Goal: Task Accomplishment & Management: Manage account settings

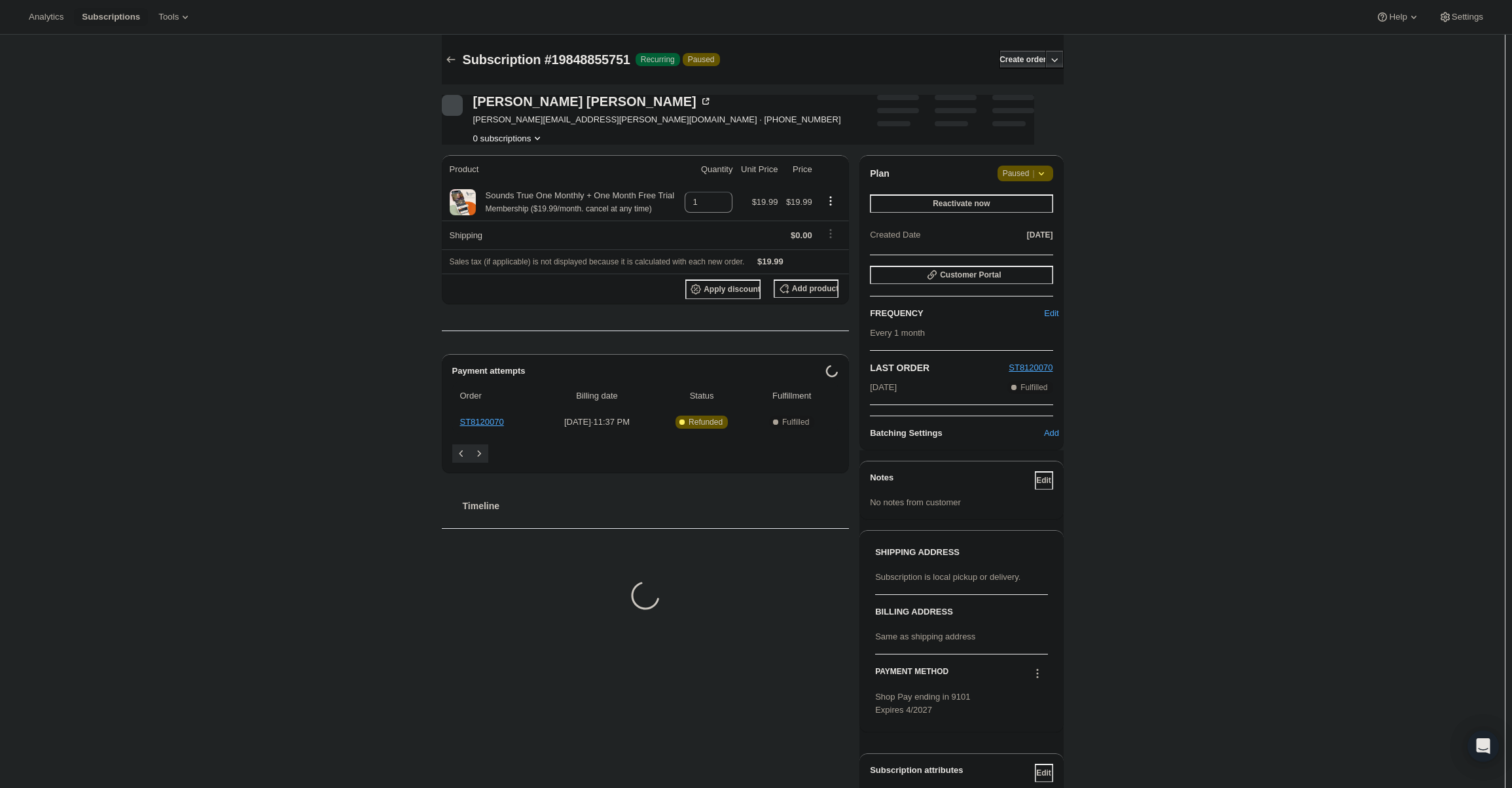
click at [1047, 170] on icon at bounding box center [1041, 173] width 13 height 13
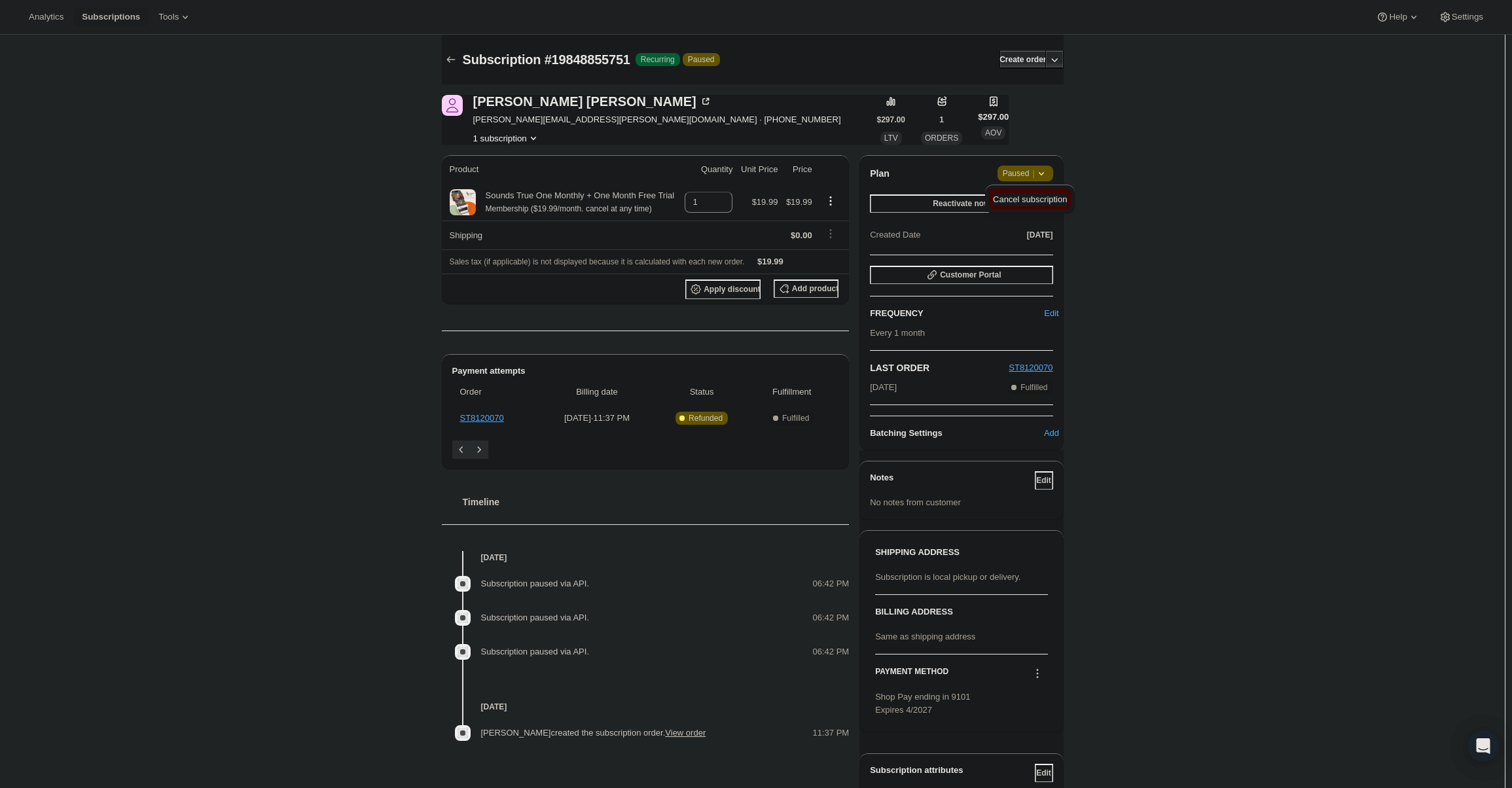
click at [1038, 203] on span "Cancel subscription" at bounding box center [1030, 199] width 74 height 10
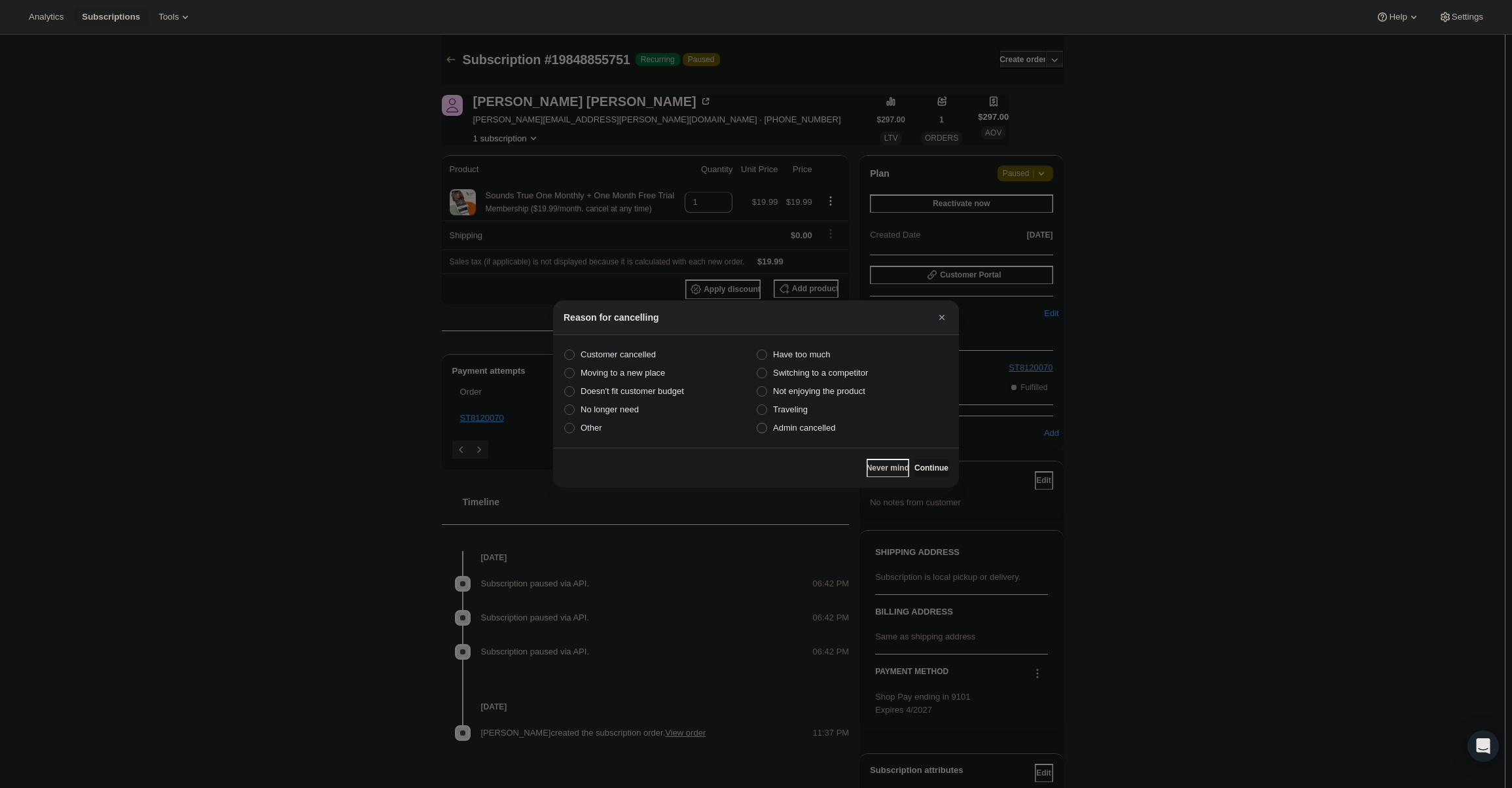
click at [833, 426] on span "Admin cancelled" at bounding box center [803, 427] width 62 height 10
click at [757, 424] on input "Admin cancelled" at bounding box center [756, 423] width 1 height 1
radio input "true"
drag, startPoint x: 927, startPoint y: 466, endPoint x: 928, endPoint y: 459, distance: 7.1
click at [927, 466] on span "Continue" at bounding box center [931, 468] width 34 height 10
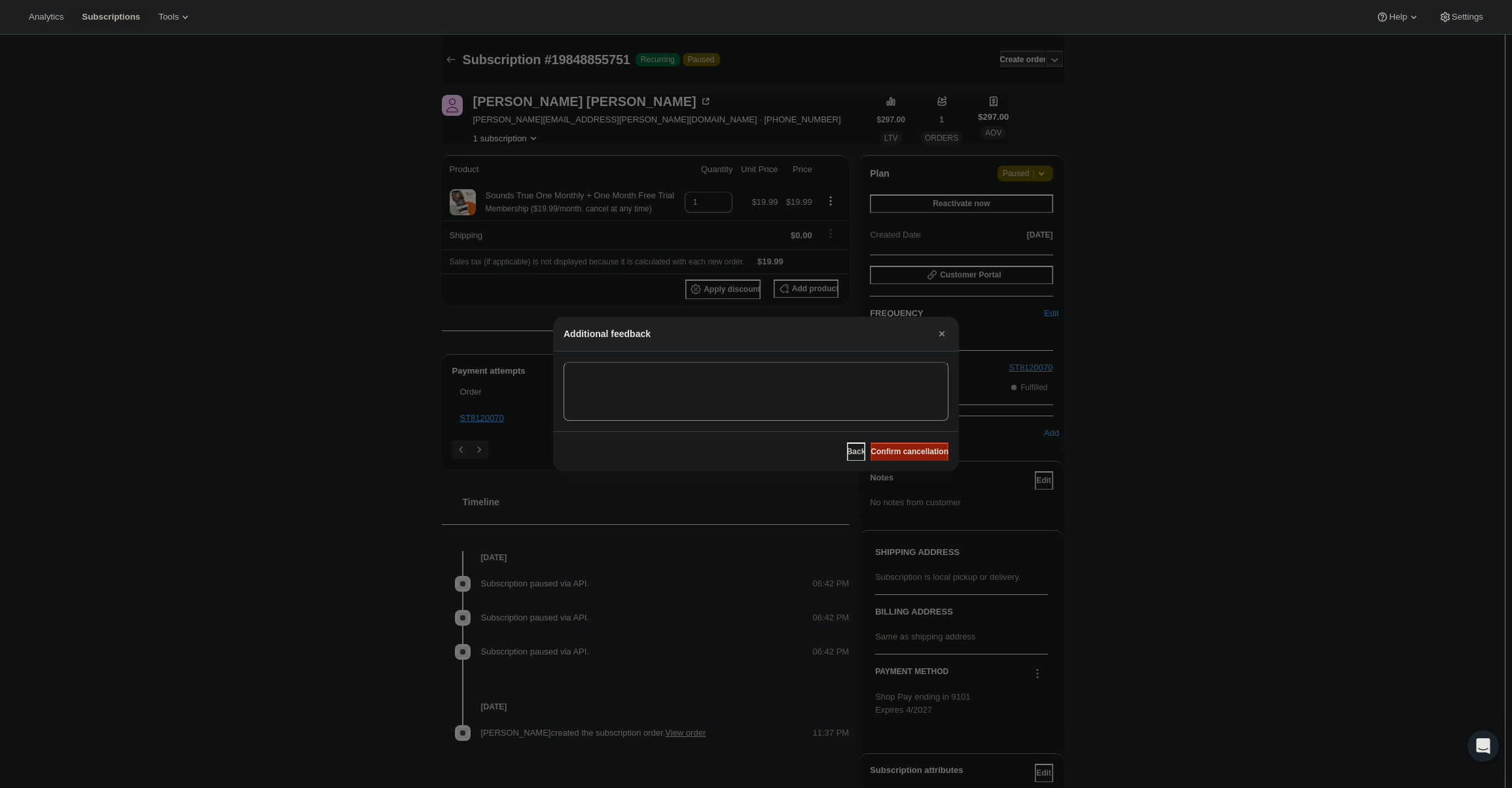
drag, startPoint x: 929, startPoint y: 452, endPoint x: 818, endPoint y: 374, distance: 135.7
click at [929, 450] on span "Confirm cancellation" at bounding box center [909, 452] width 78 height 10
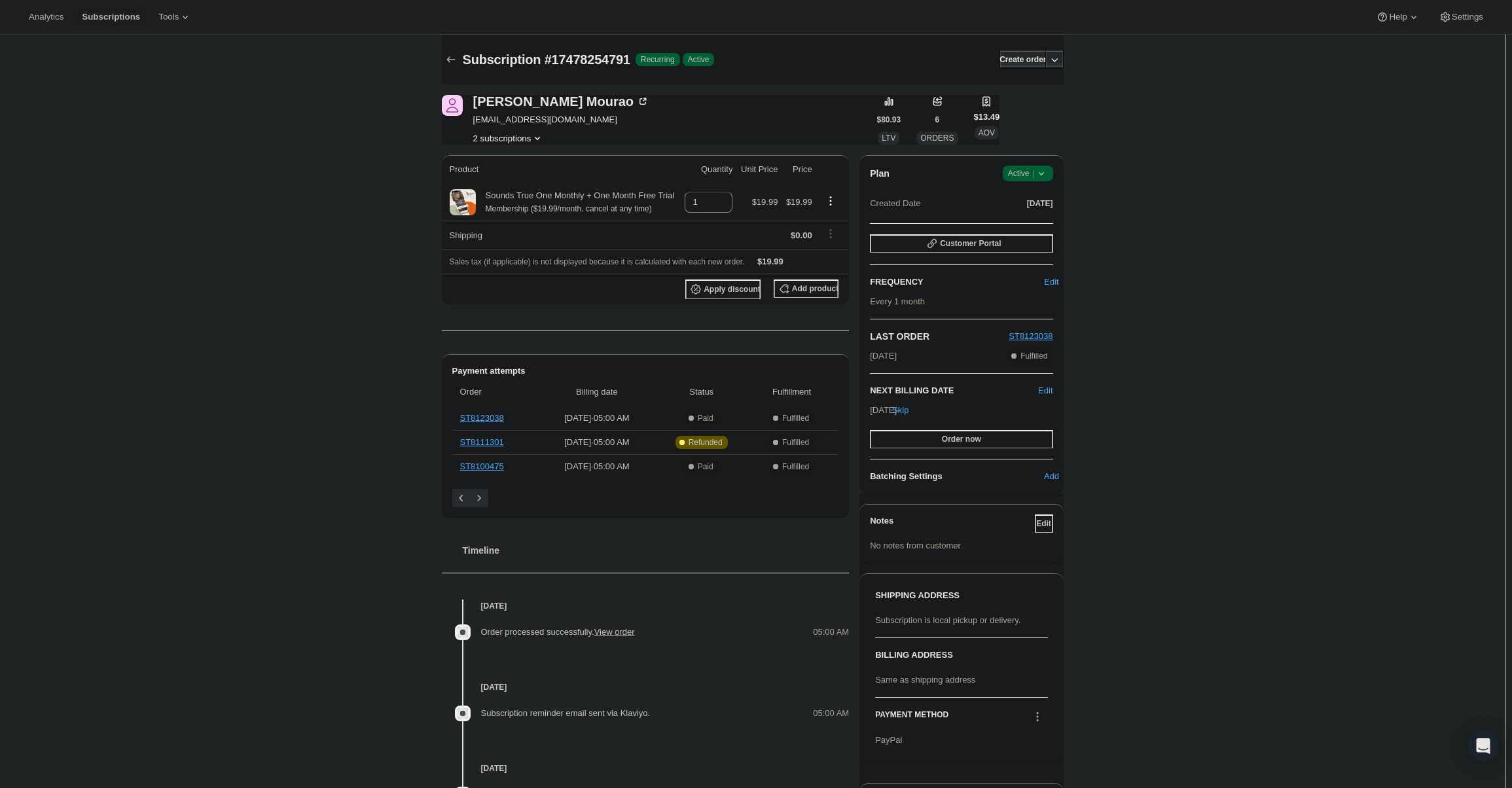
click at [1041, 171] on icon at bounding box center [1041, 173] width 13 height 13
click at [1031, 220] on span "Cancel subscription" at bounding box center [1032, 221] width 74 height 10
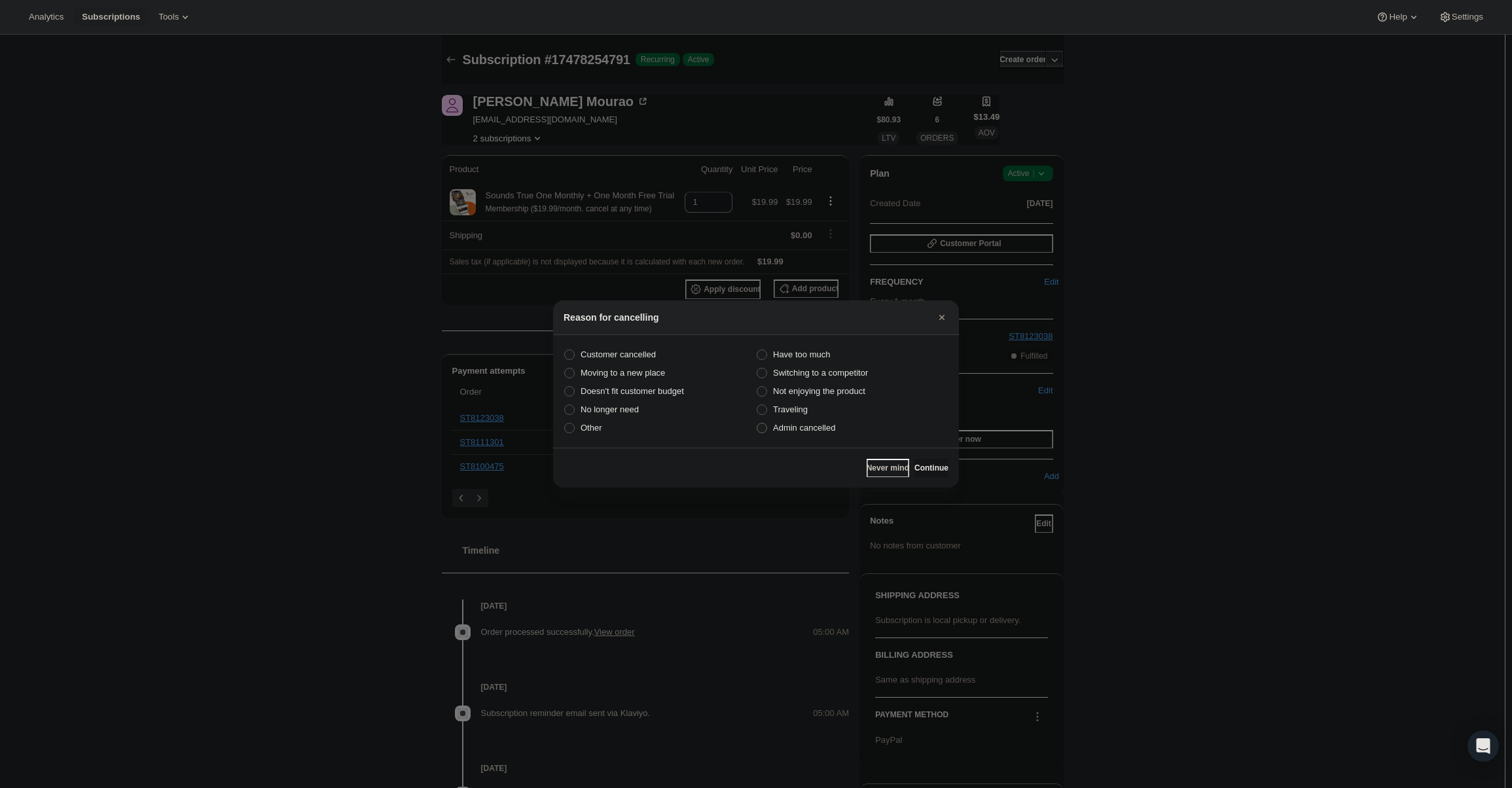
click at [833, 425] on span "Admin cancelled" at bounding box center [803, 427] width 62 height 10
click at [757, 424] on input "Admin cancelled" at bounding box center [756, 423] width 1 height 1
radio input "true"
click at [924, 454] on div "Never mind Continue" at bounding box center [756, 468] width 406 height 40
click at [924, 462] on button "Continue" at bounding box center [931, 468] width 34 height 18
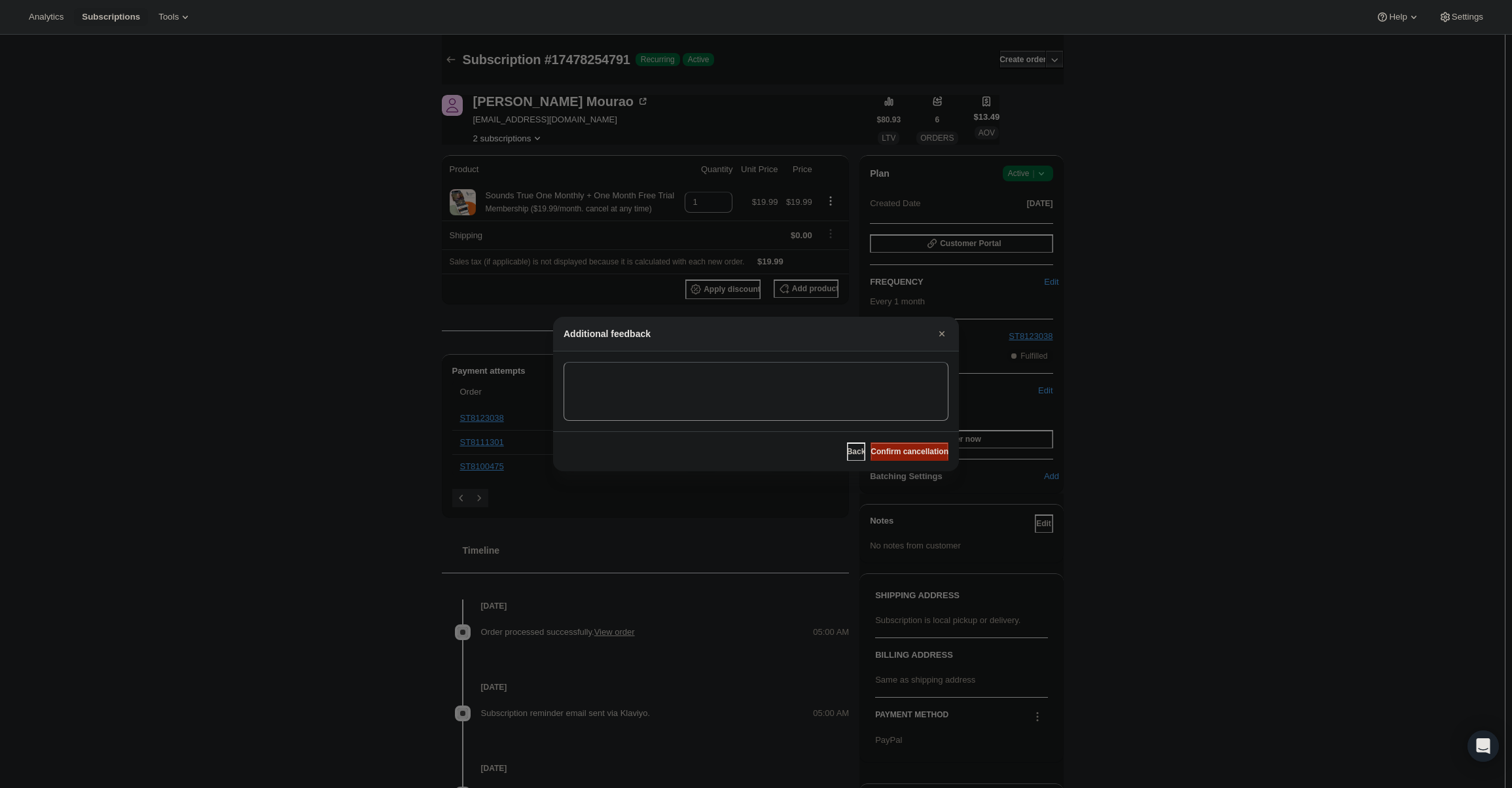
click at [919, 452] on span "Confirm cancellation" at bounding box center [909, 452] width 78 height 10
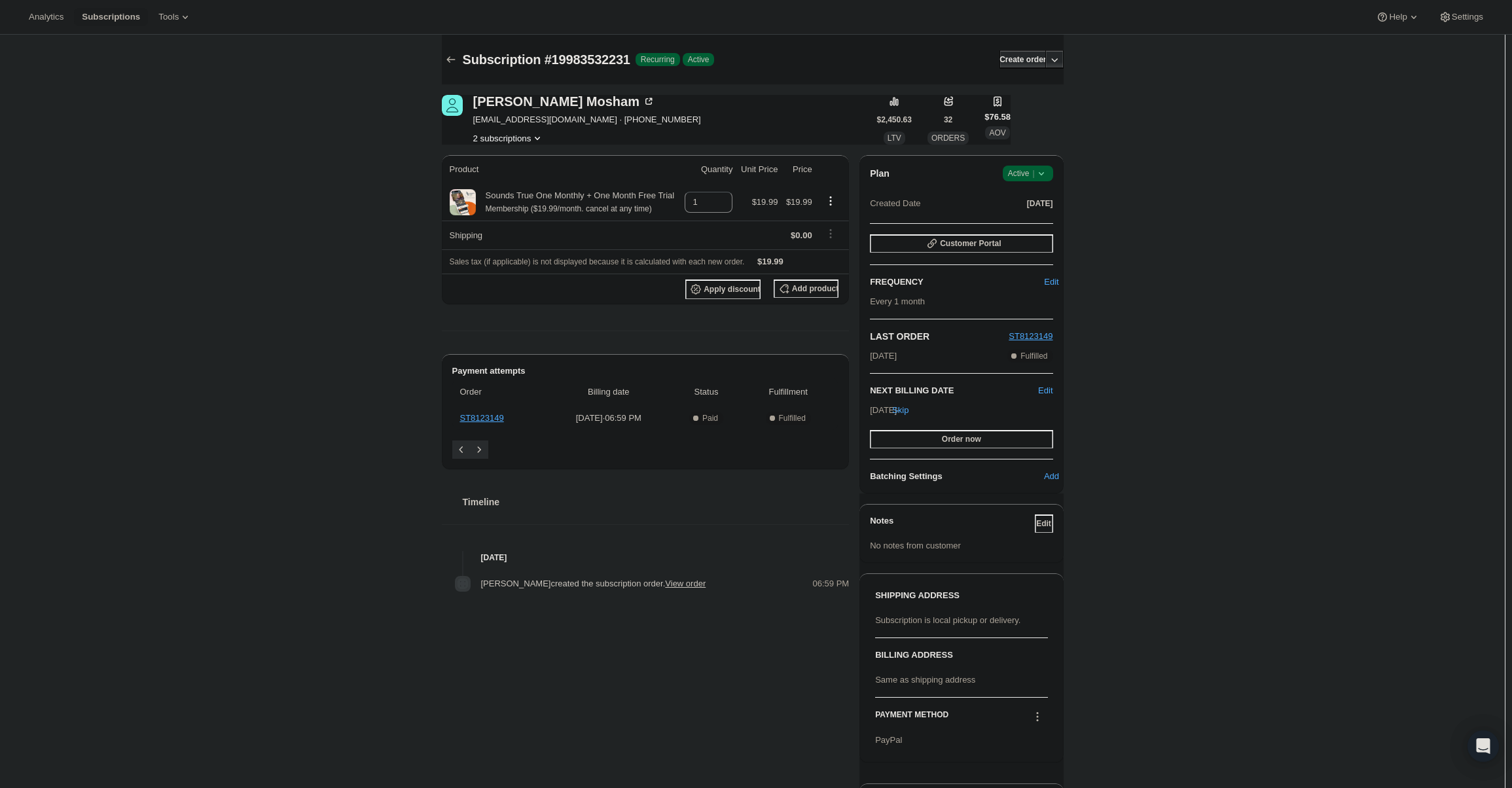
click at [1067, 184] on div "Subscription #19983532231. This page is ready Subscription #19983532231 Success…" at bounding box center [752, 458] width 653 height 847
click at [1060, 173] on div "Plan Success Active | Created Date Aug 31, 2025 Customer Portal FREQUENCY Edit …" at bounding box center [961, 324] width 203 height 339
click at [1053, 173] on span "Success Active |" at bounding box center [1027, 173] width 51 height 15
click at [1044, 220] on span "Cancel subscription" at bounding box center [1032, 221] width 74 height 10
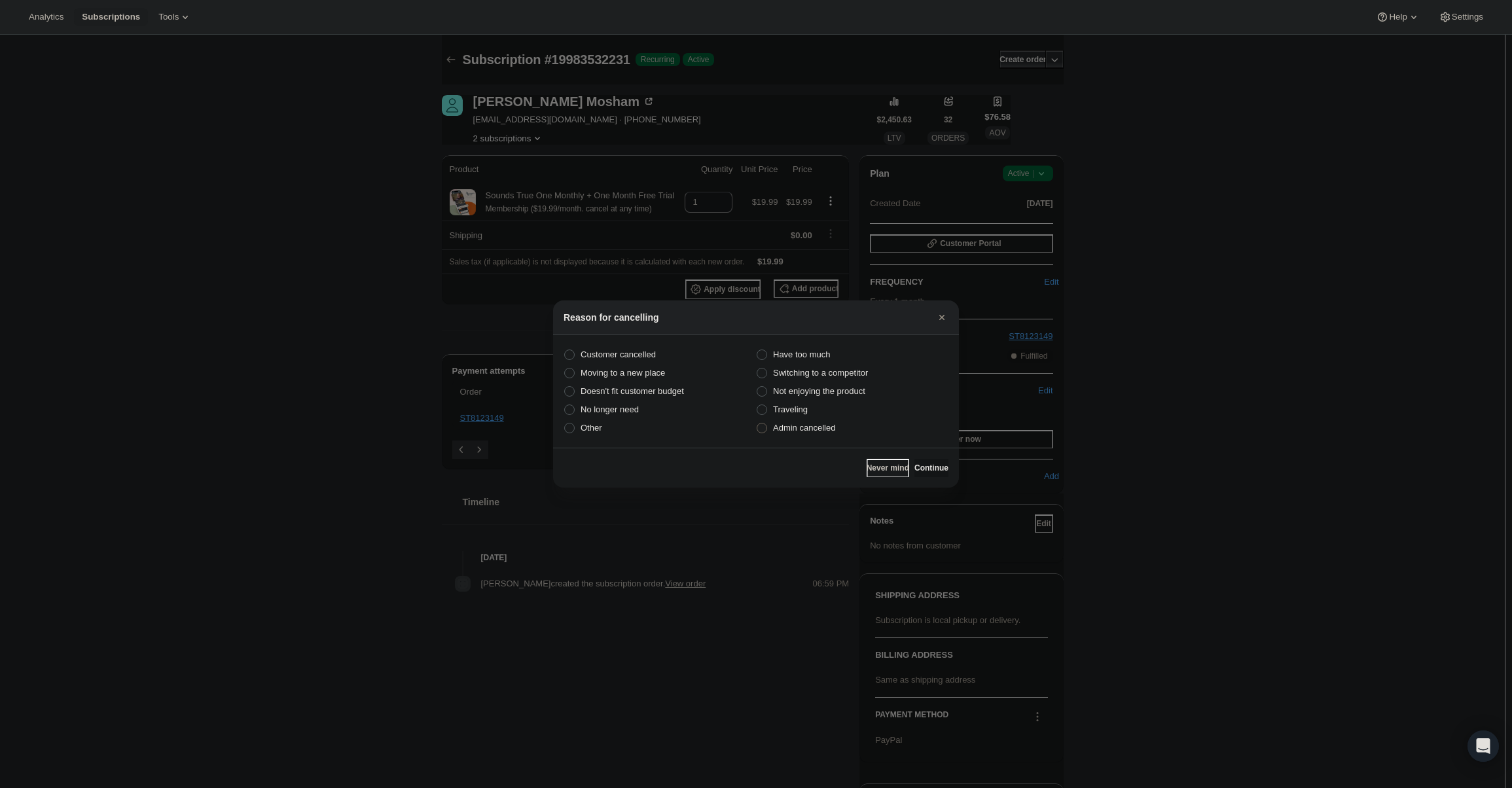
click at [821, 430] on span "Admin cancelled" at bounding box center [803, 427] width 62 height 10
click at [757, 424] on input "Admin cancelled" at bounding box center [756, 423] width 1 height 1
radio input "true"
click at [932, 463] on span "Continue" at bounding box center [931, 468] width 34 height 10
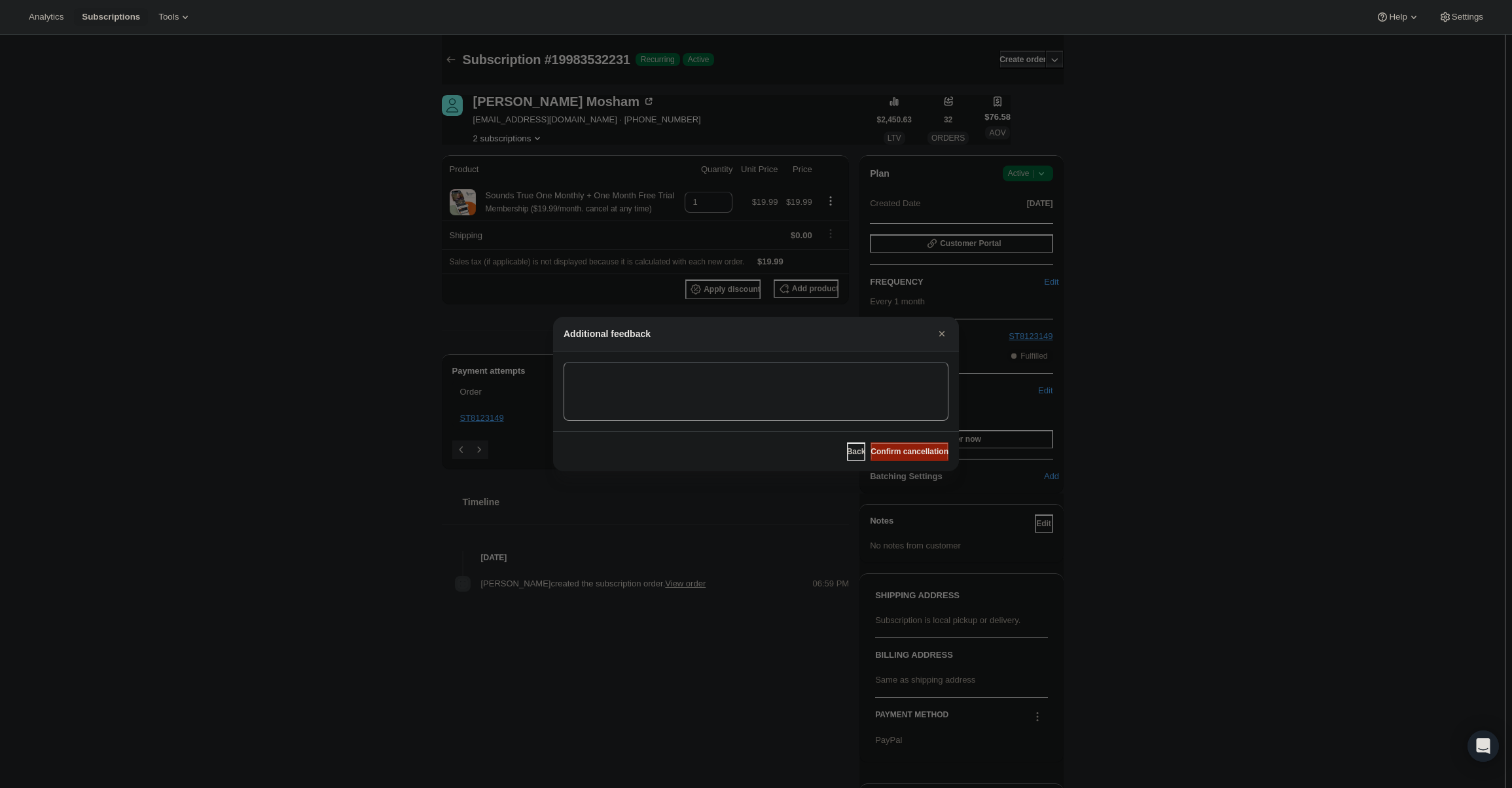
click at [925, 452] on span "Confirm cancellation" at bounding box center [909, 452] width 78 height 10
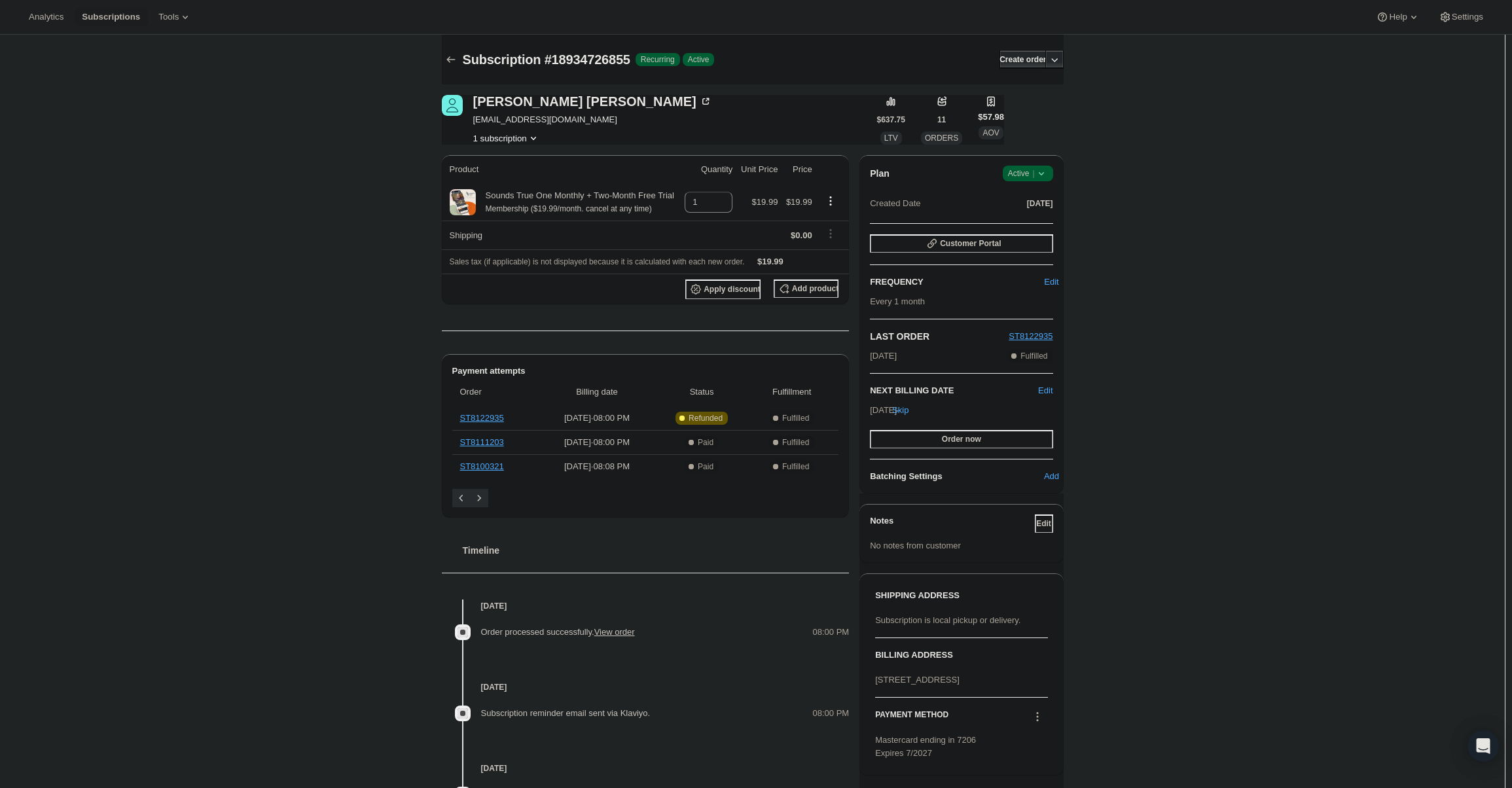
click at [1034, 173] on span "Active |" at bounding box center [1027, 173] width 40 height 13
click at [1019, 228] on button "Cancel subscription" at bounding box center [1031, 221] width 82 height 21
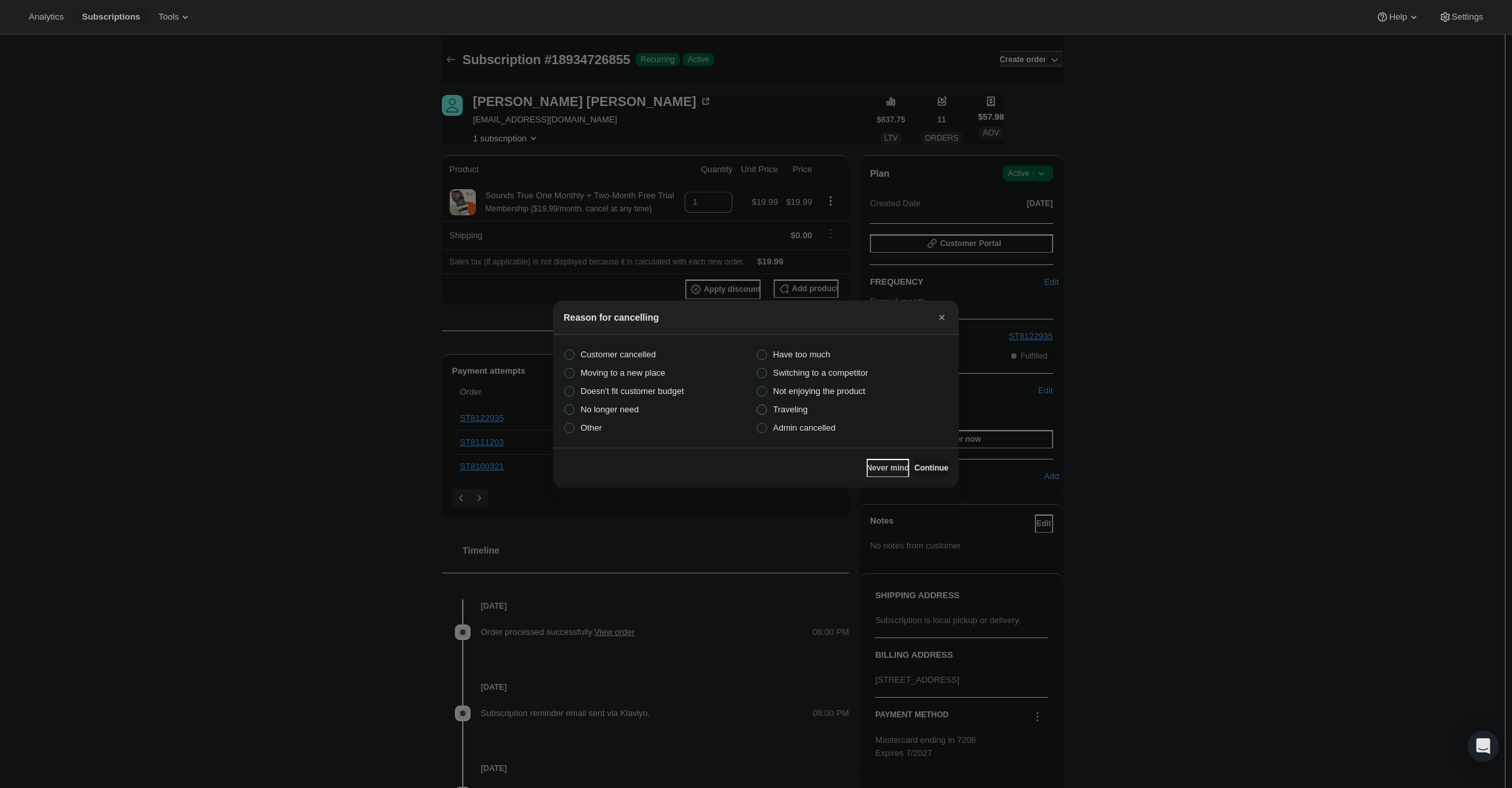
click at [832, 418] on label "Traveling" at bounding box center [852, 409] width 192 height 18
click at [757, 405] on input "Traveling" at bounding box center [756, 405] width 1 height 1
radio input "true"
click at [833, 423] on span "Admin cancelled" at bounding box center [803, 427] width 62 height 10
click at [757, 423] on input "Admin cancelled" at bounding box center [756, 423] width 1 height 1
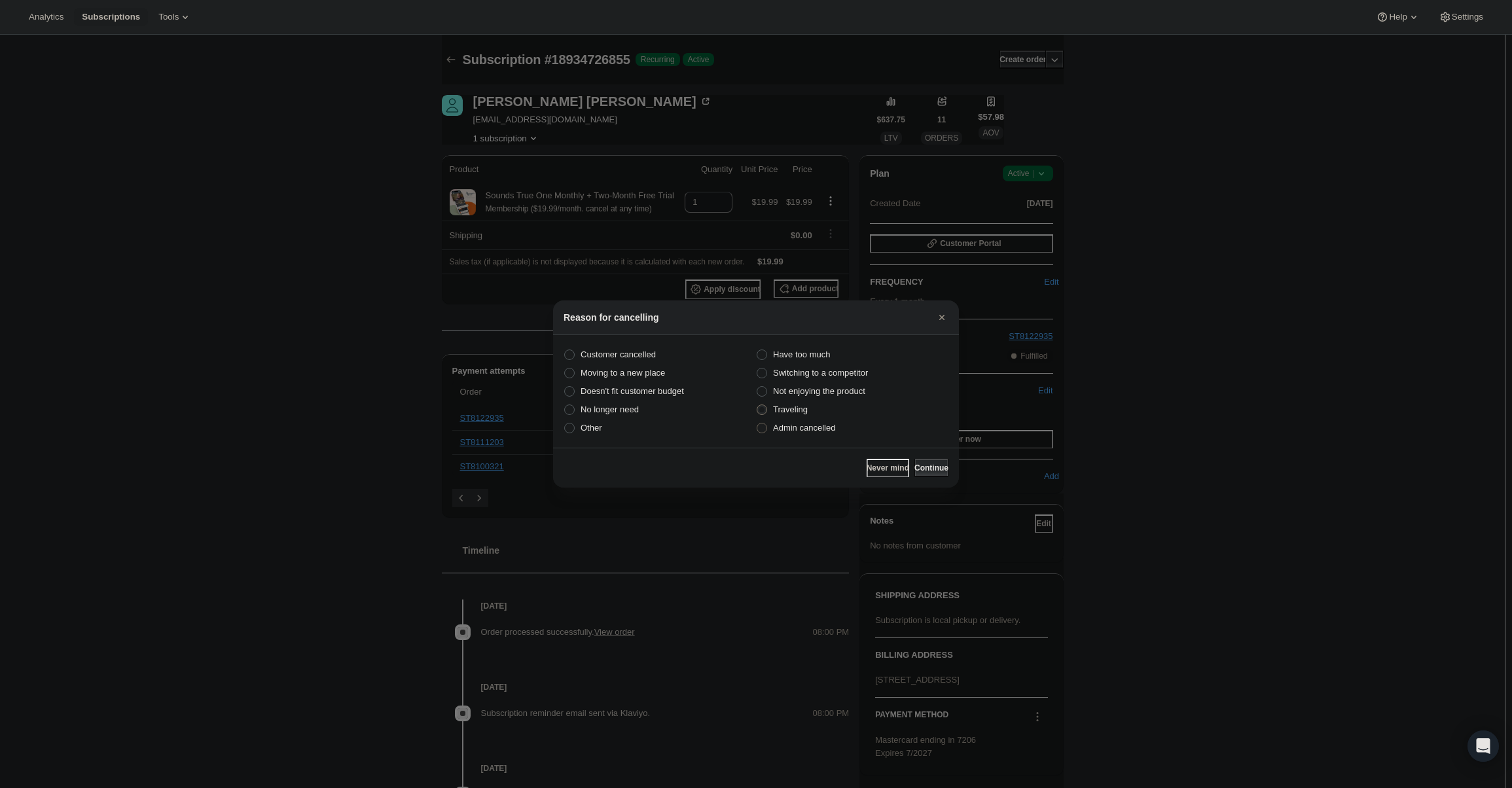
radio input "true"
radio input "false"
click at [953, 463] on div "Never mind Continue" at bounding box center [756, 468] width 406 height 40
drag, startPoint x: 938, startPoint y: 453, endPoint x: 937, endPoint y: 463, distance: 10.0
click at [937, 458] on div "Never mind Continue" at bounding box center [756, 468] width 406 height 40
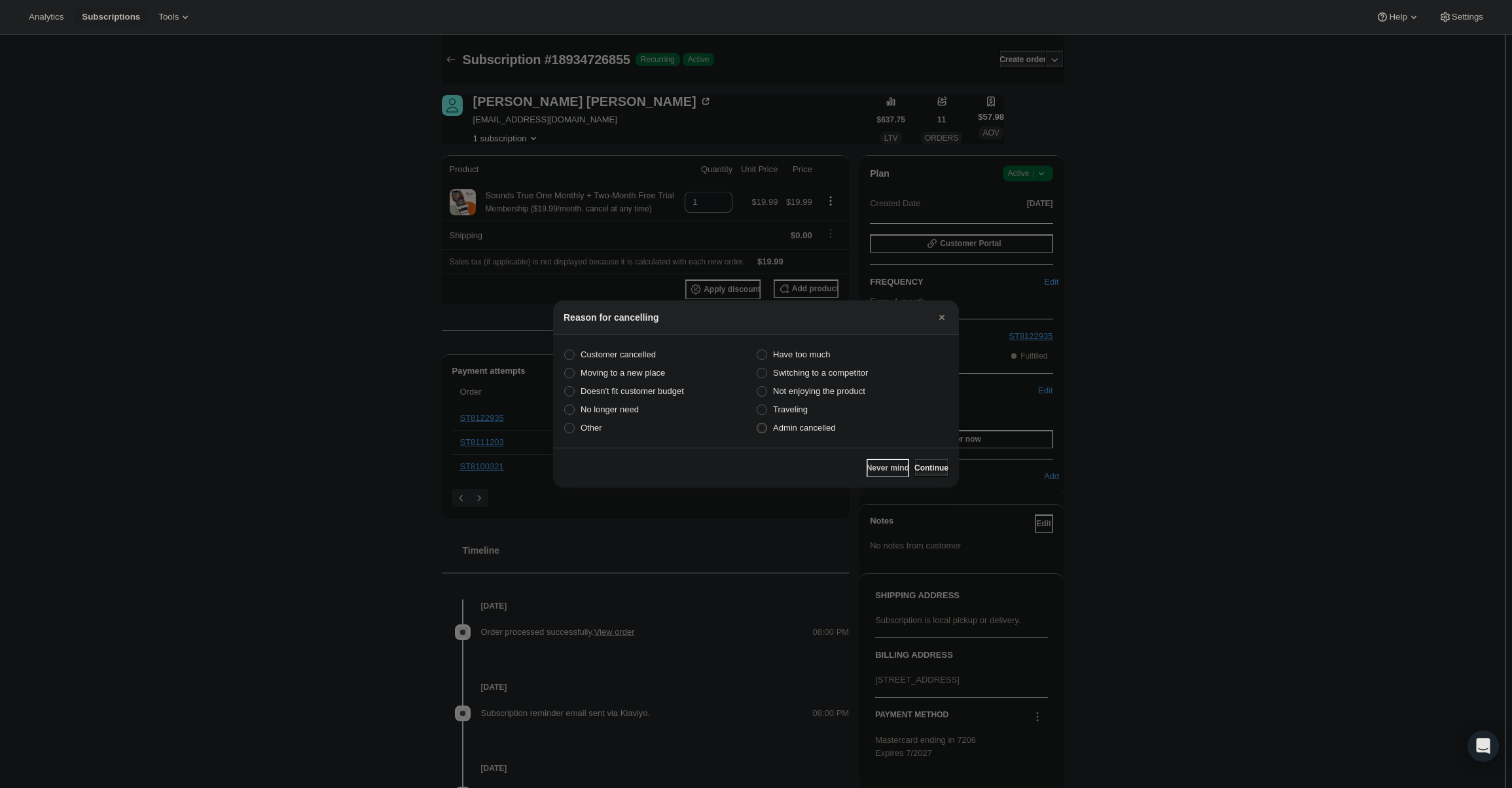
click at [937, 463] on span "Continue" at bounding box center [931, 468] width 34 height 10
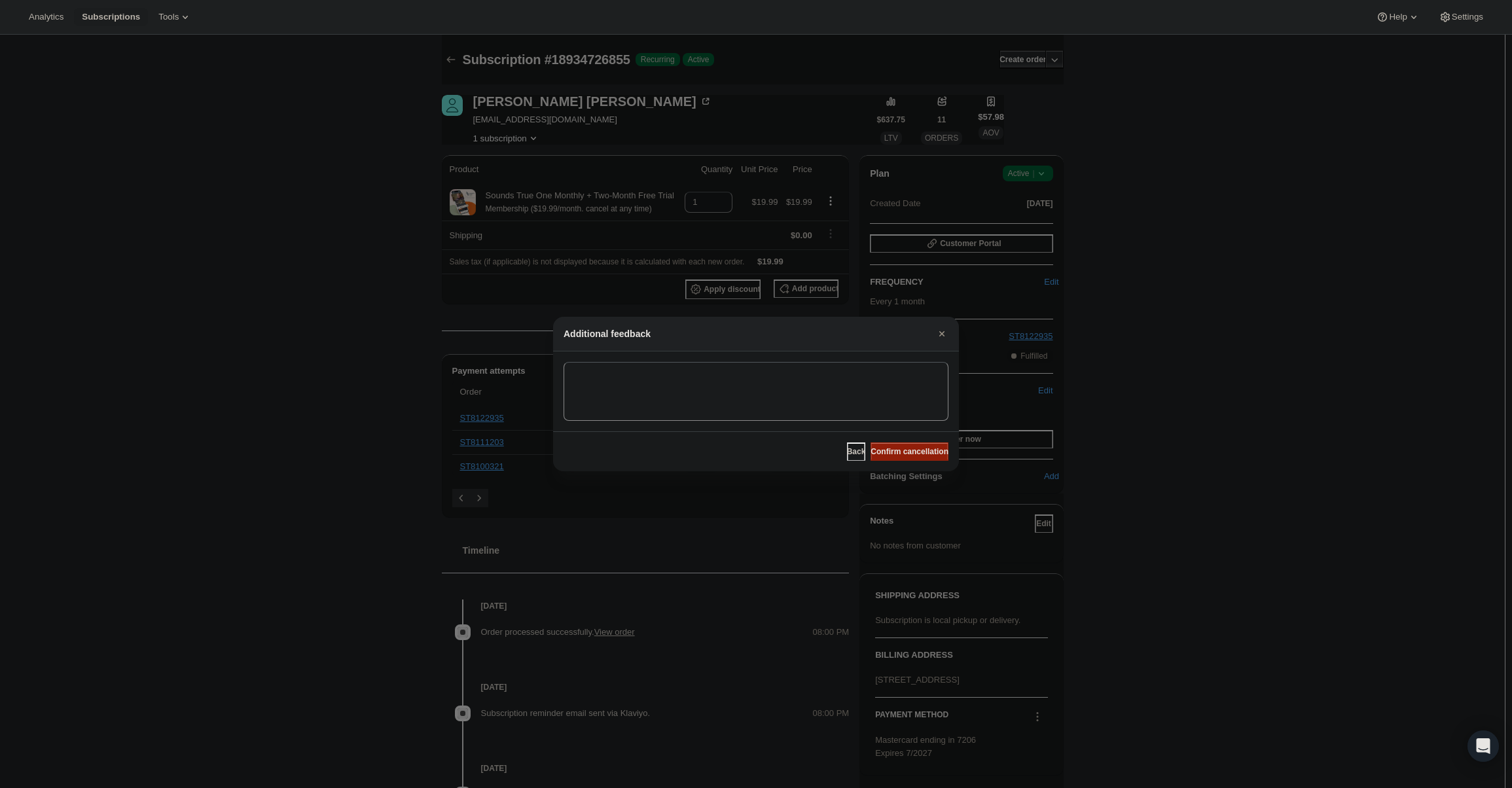
click at [927, 451] on span "Confirm cancellation" at bounding box center [909, 452] width 78 height 10
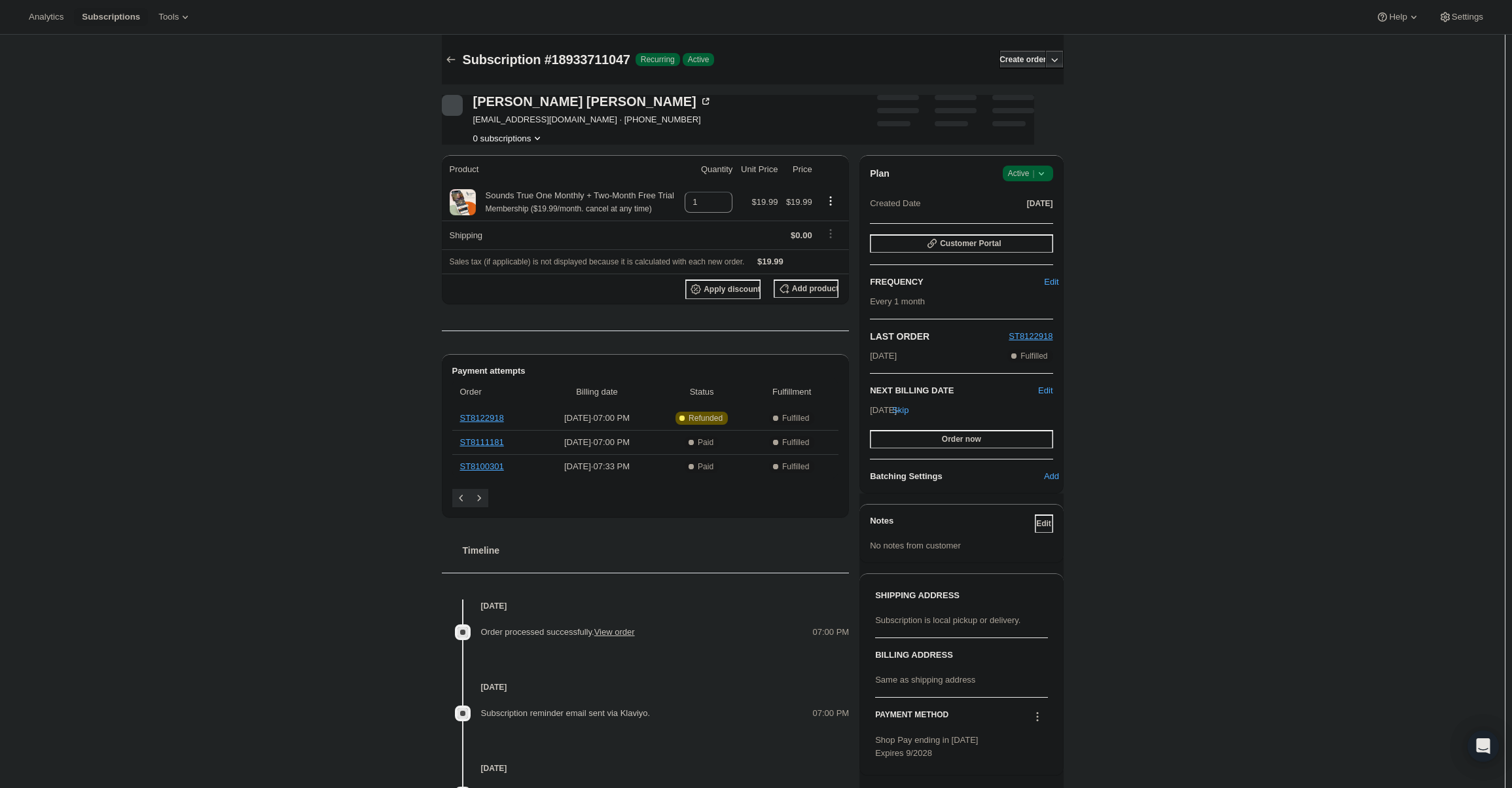
click at [1045, 178] on icon at bounding box center [1041, 173] width 13 height 13
click at [1030, 225] on span "Cancel subscription" at bounding box center [1032, 221] width 74 height 10
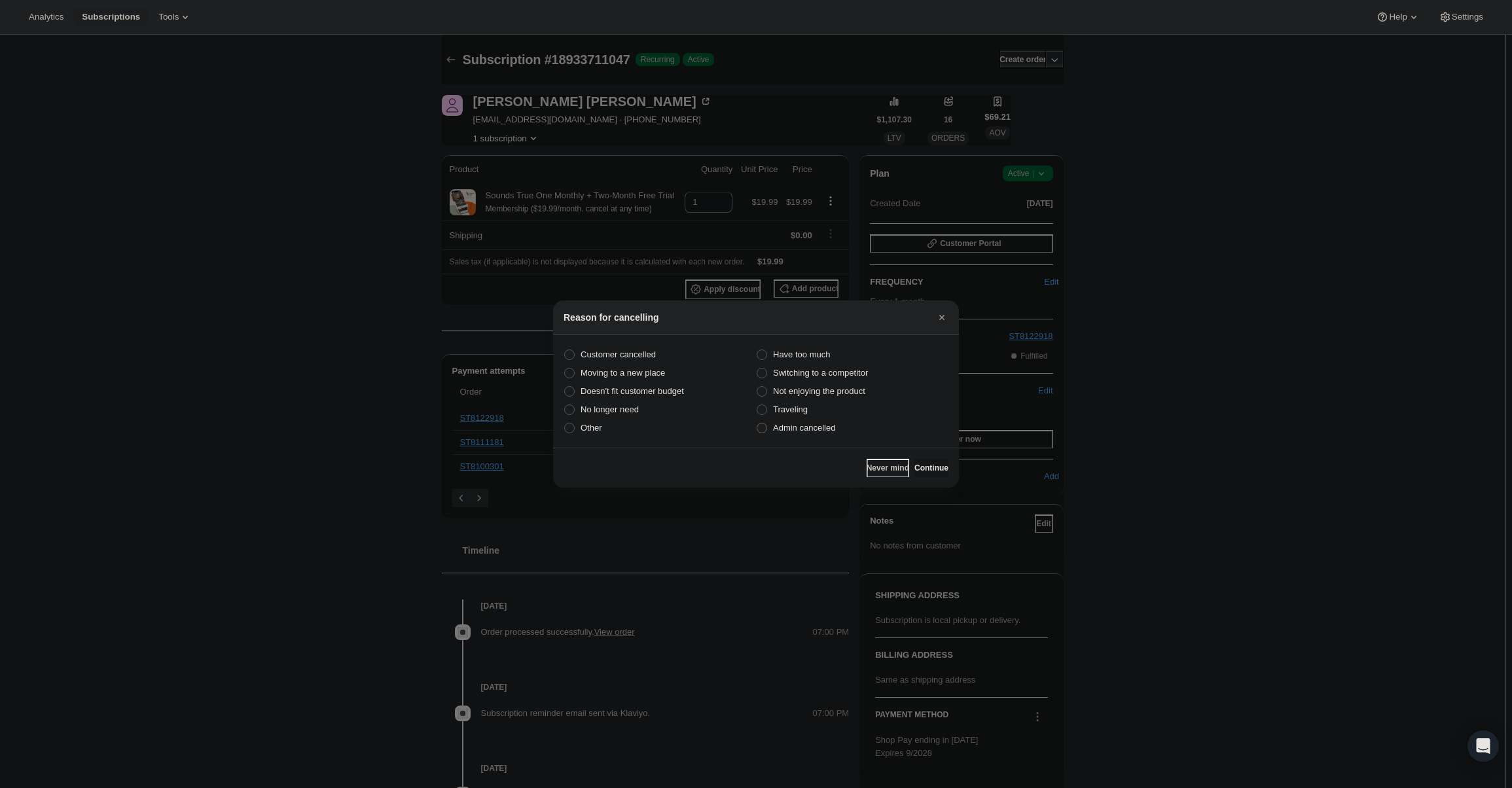
click at [797, 435] on label "Admin cancelled" at bounding box center [852, 427] width 192 height 18
click at [757, 424] on input "Admin cancelled" at bounding box center [756, 423] width 1 height 1
radio input "true"
click at [924, 464] on span "Continue" at bounding box center [931, 468] width 34 height 10
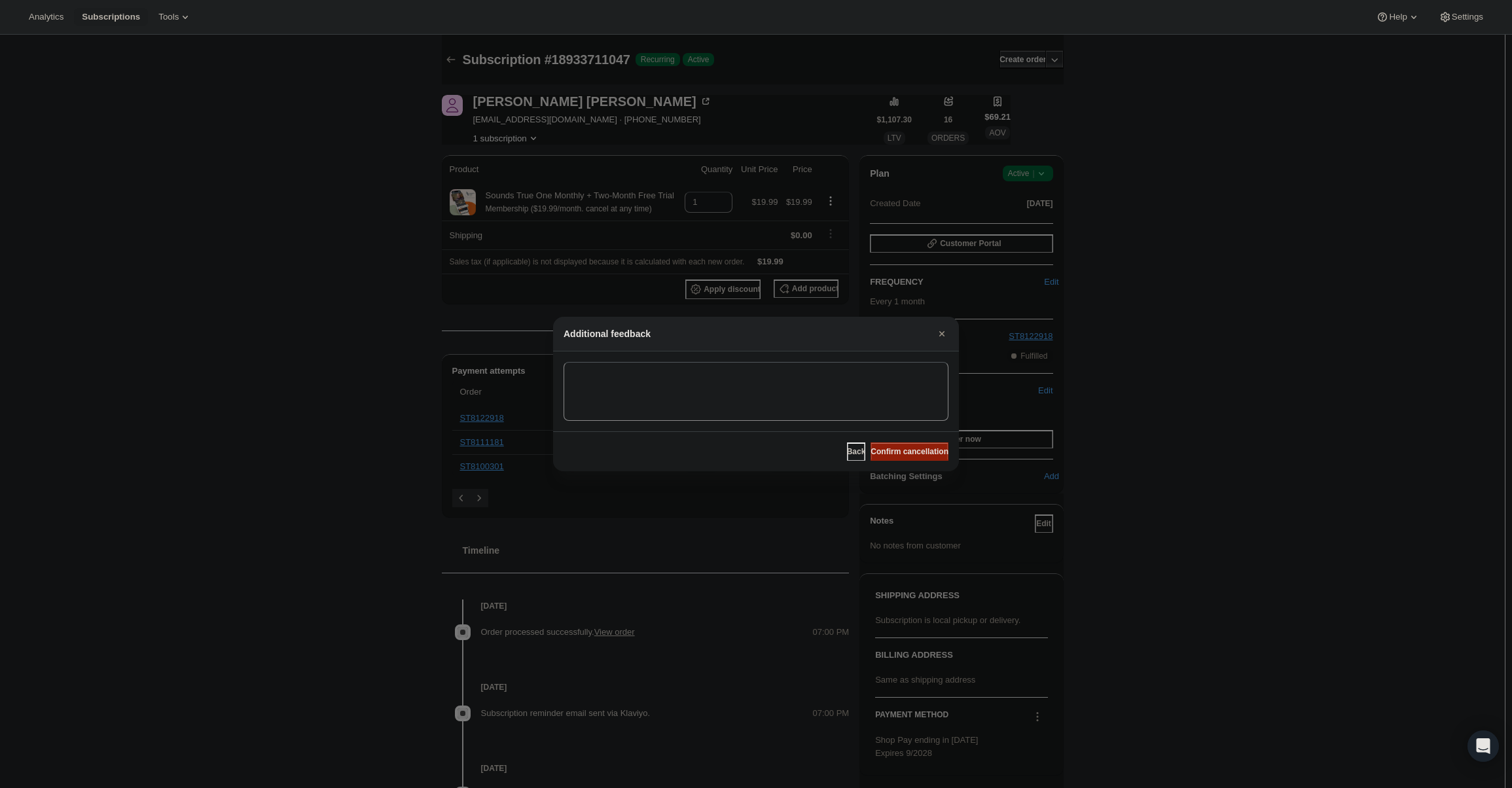
click at [919, 449] on span "Confirm cancellation" at bounding box center [909, 452] width 78 height 10
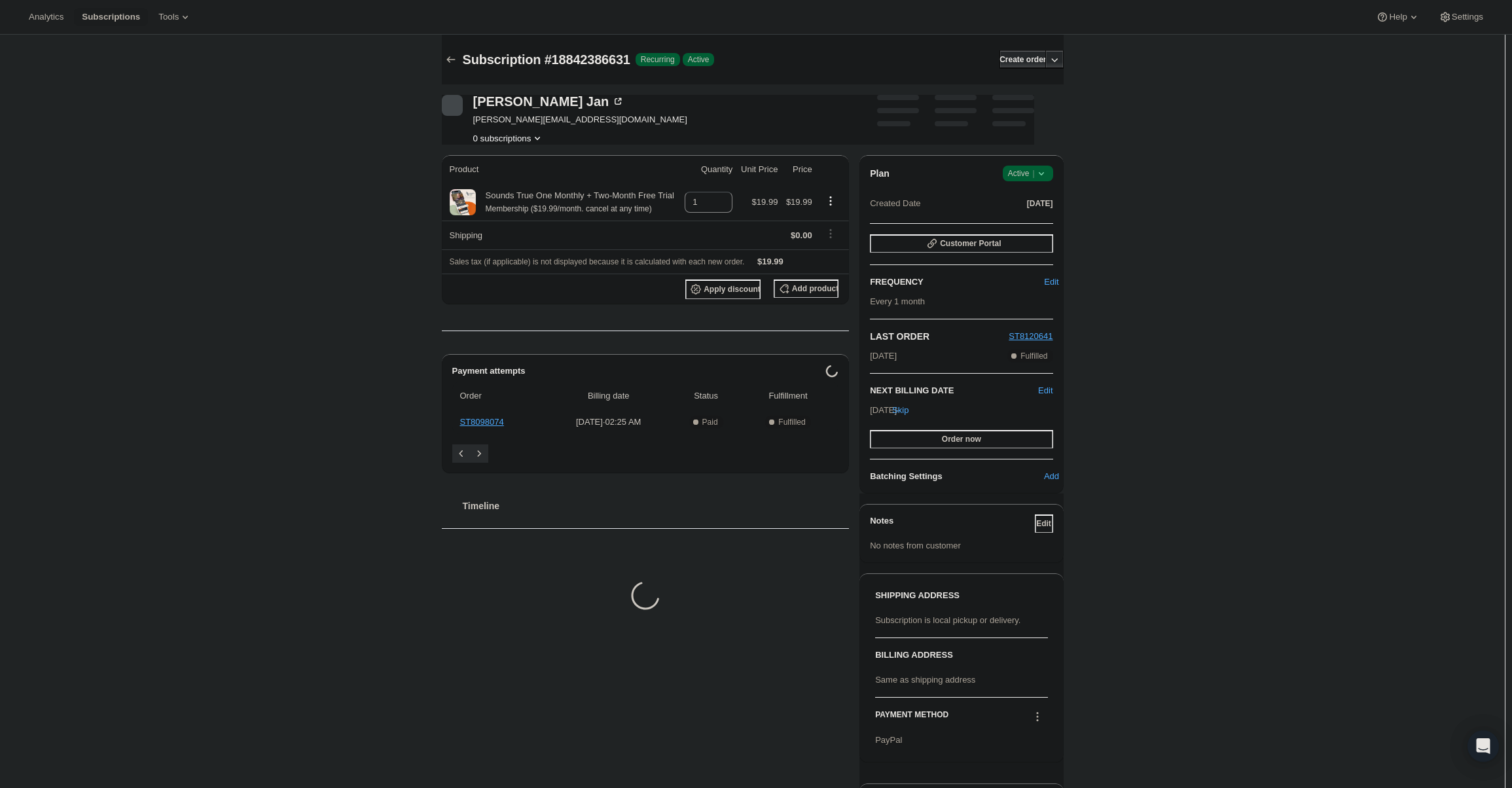
click at [1020, 180] on span "Success Active |" at bounding box center [1027, 173] width 51 height 15
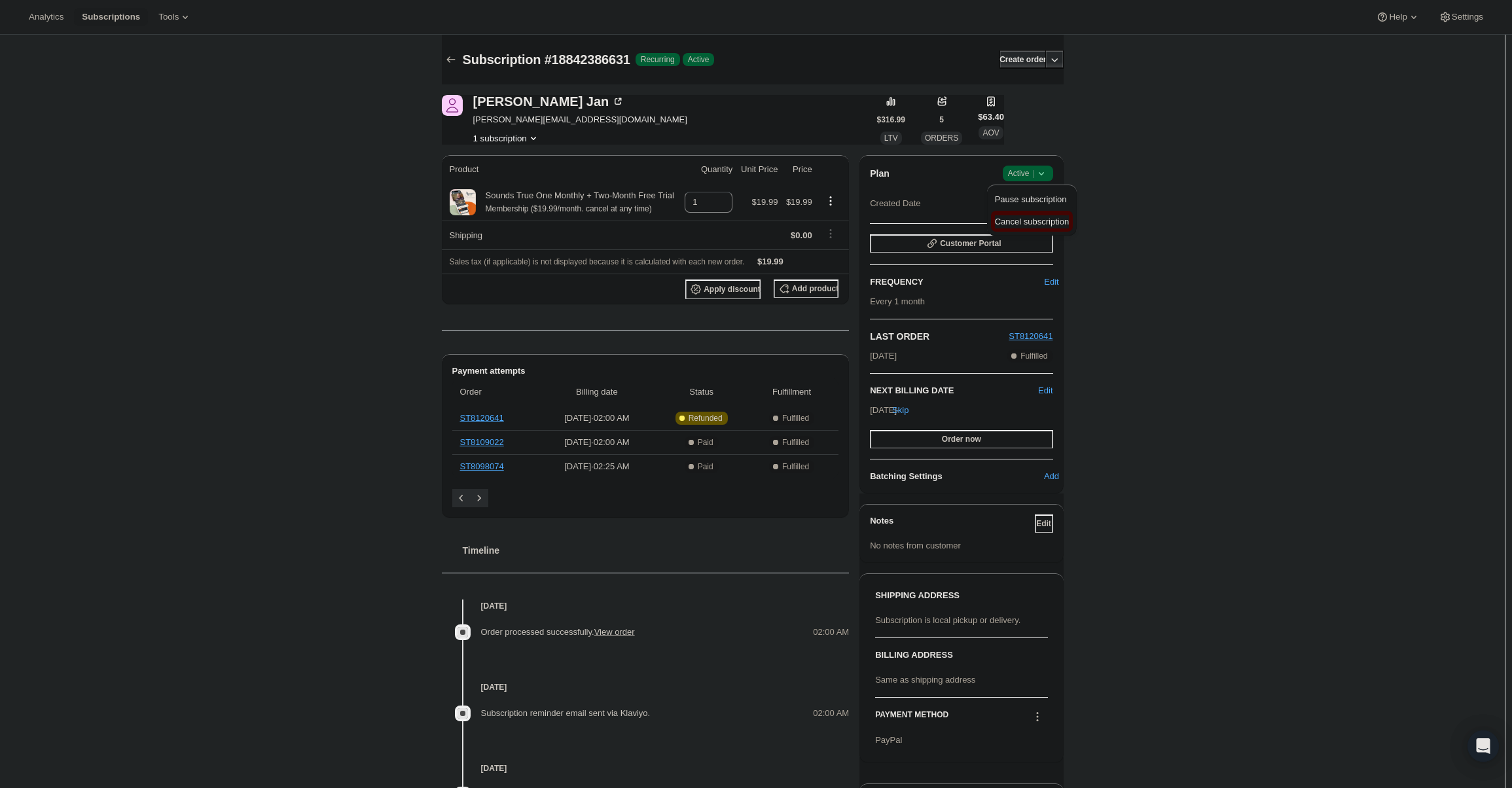
click at [1020, 219] on span "Cancel subscription" at bounding box center [1032, 221] width 74 height 10
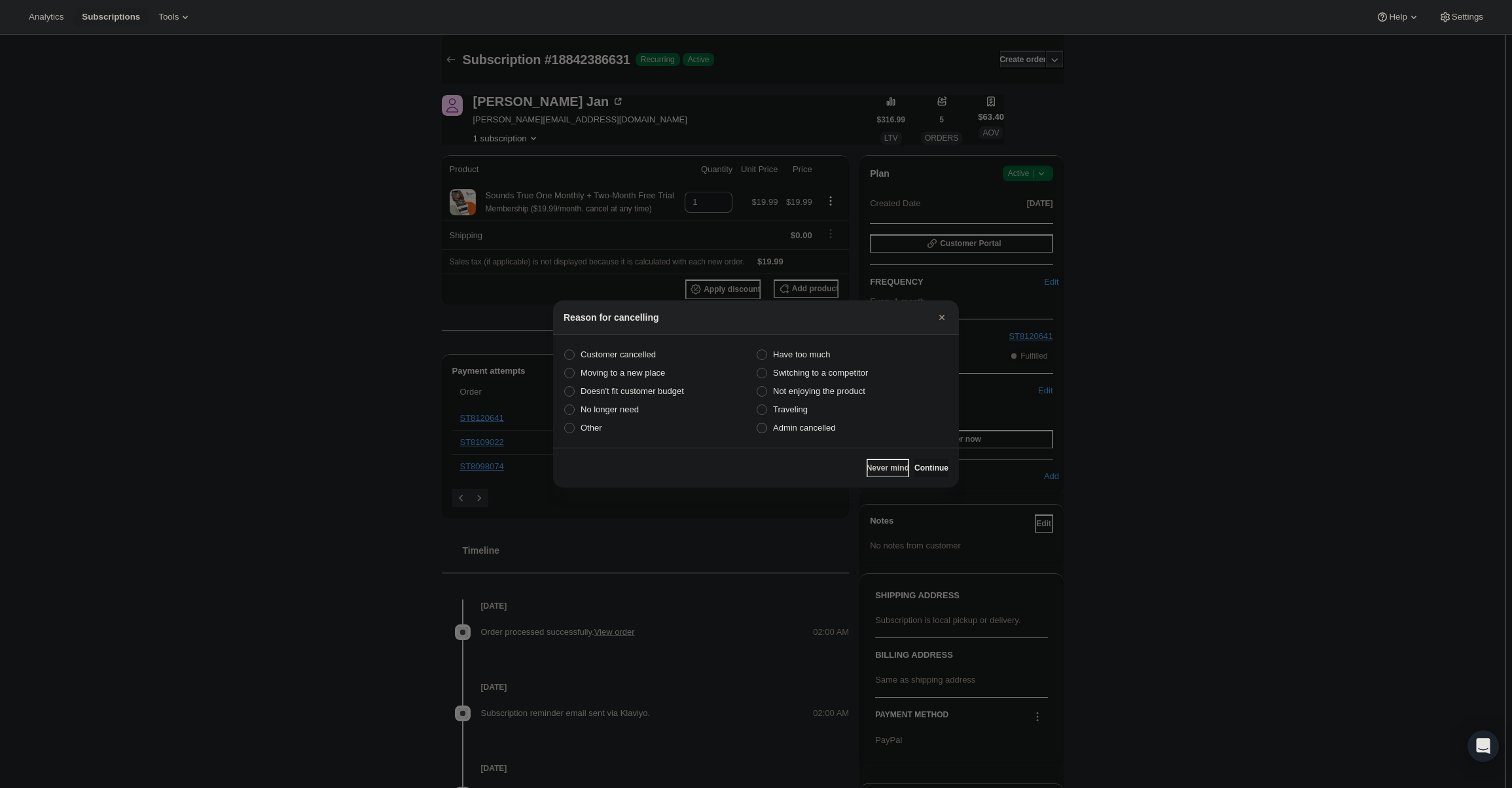
click at [810, 430] on span "Admin cancelled" at bounding box center [803, 427] width 62 height 10
click at [757, 424] on input "Admin cancelled" at bounding box center [756, 423] width 1 height 1
radio input "true"
click at [932, 466] on span "Continue" at bounding box center [931, 468] width 34 height 10
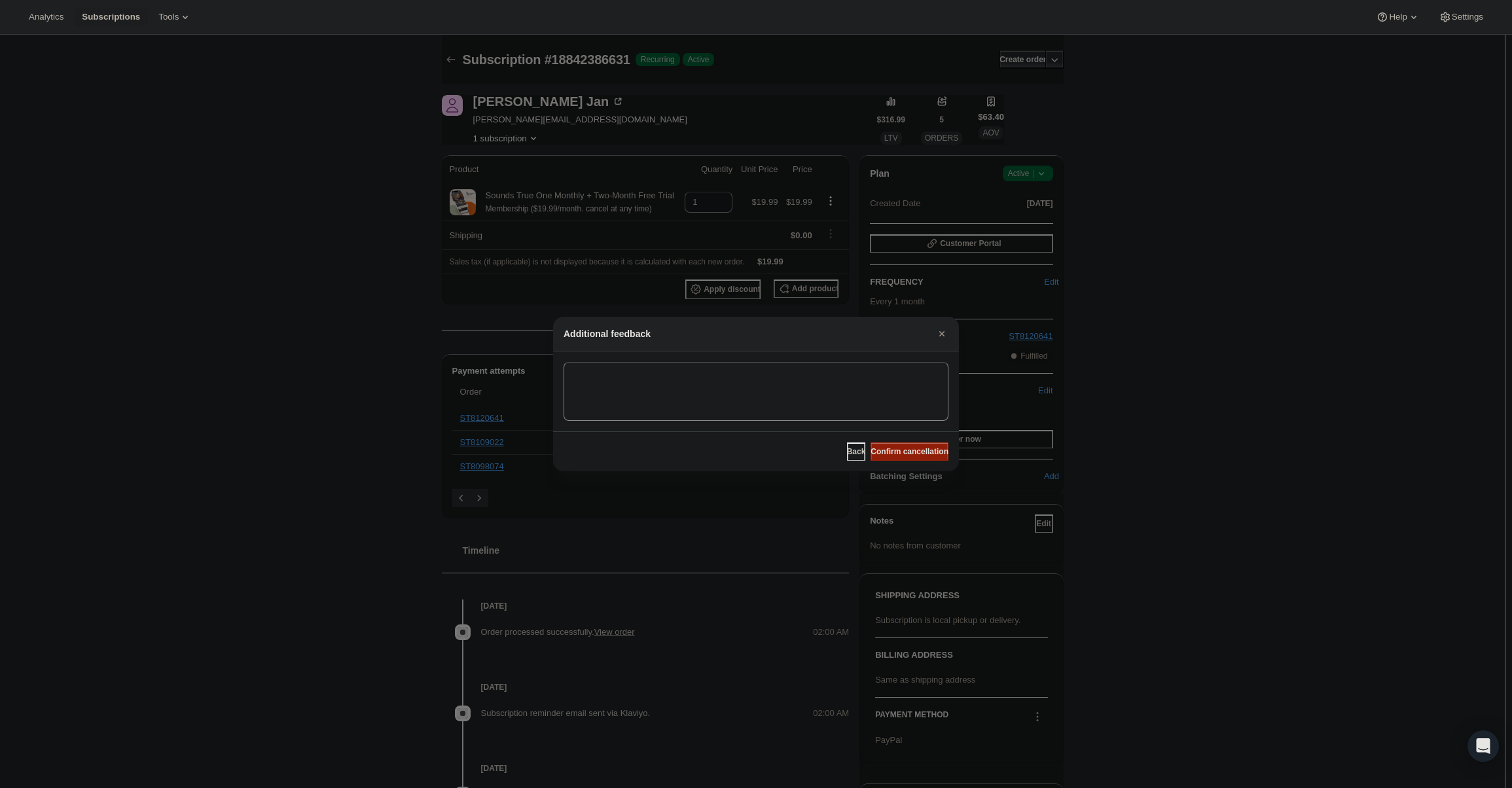
click at [929, 453] on span "Confirm cancellation" at bounding box center [909, 452] width 78 height 10
